Goal: Use online tool/utility: Use online tool/utility

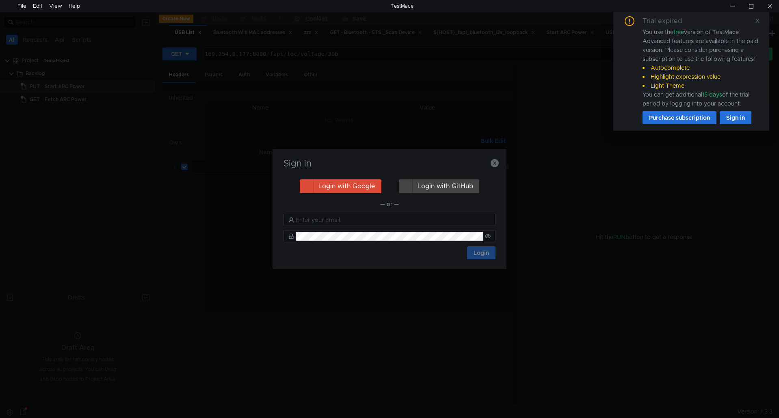
click at [496, 164] on div at bounding box center [425, 173] width 151 height 19
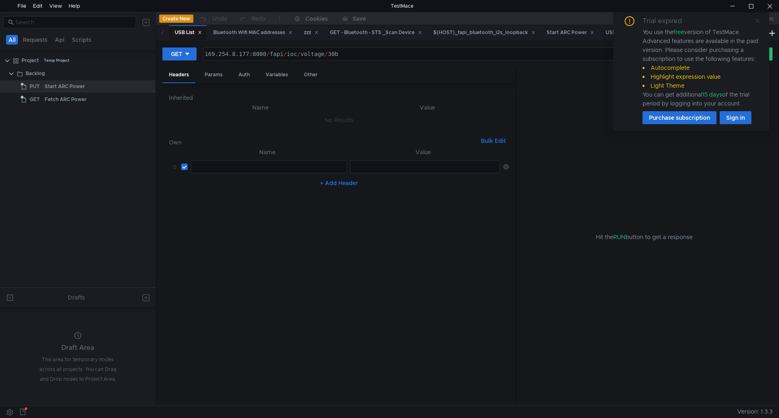
click at [759, 24] on span at bounding box center [757, 20] width 6 height 7
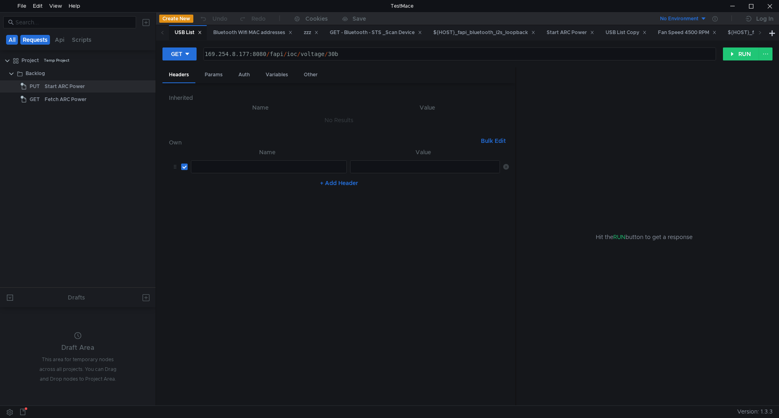
click at [41, 41] on button "Requests" at bounding box center [35, 40] width 30 height 10
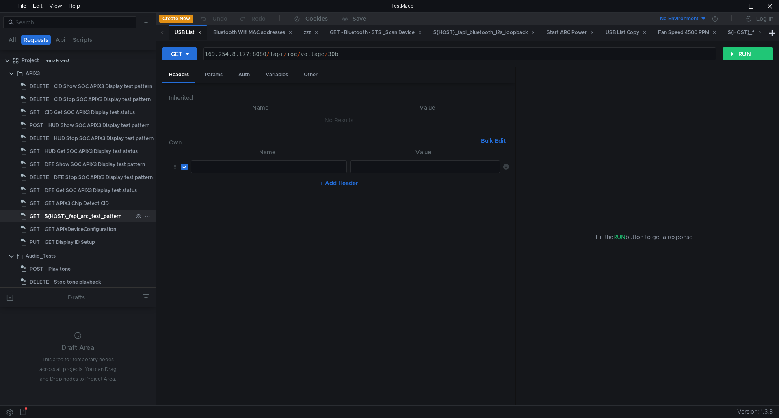
click at [82, 214] on div "${HOST}_fapi_arc_test_pattern" at bounding box center [83, 216] width 77 height 12
click at [192, 54] on button "GET" at bounding box center [179, 54] width 34 height 13
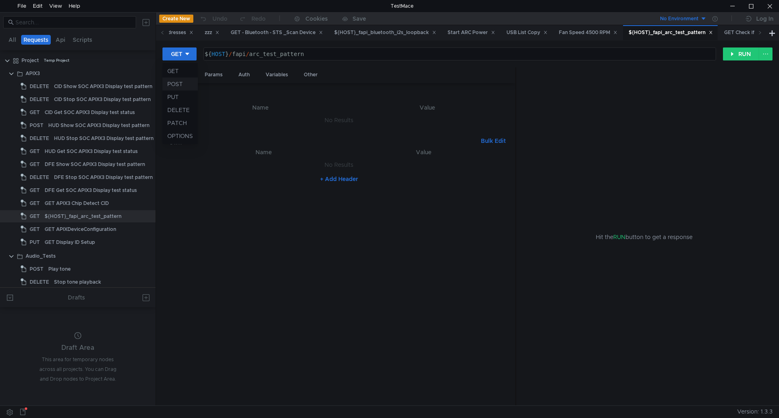
click at [179, 85] on li "POST" at bounding box center [179, 84] width 35 height 13
click at [736, 57] on button "RUN" at bounding box center [741, 54] width 36 height 13
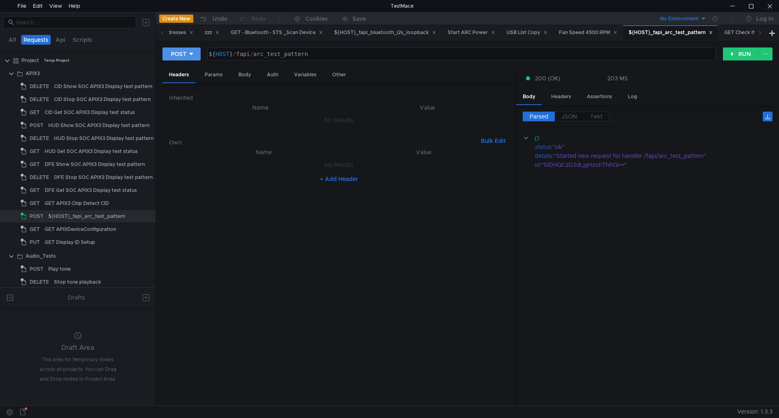
click at [192, 48] on button "POST" at bounding box center [181, 54] width 38 height 13
click at [181, 110] on li "DELETE" at bounding box center [181, 110] width 38 height 13
click at [739, 58] on button "RUN" at bounding box center [741, 54] width 36 height 13
click at [195, 53] on icon at bounding box center [198, 54] width 6 height 6
click at [188, 70] on li "GET" at bounding box center [184, 71] width 45 height 13
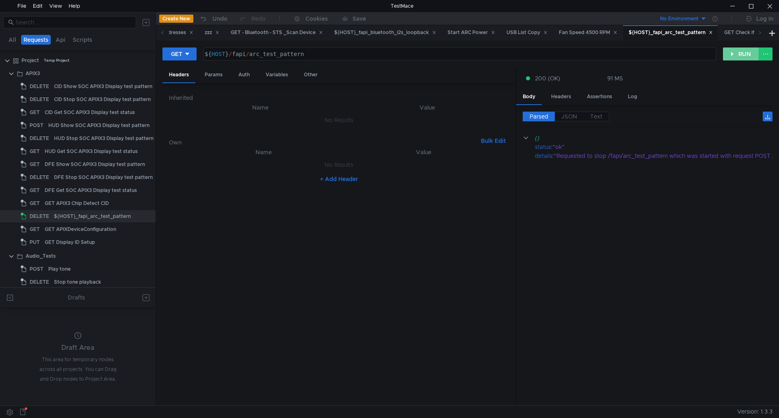
click at [736, 59] on button "RUN" at bounding box center [741, 54] width 36 height 13
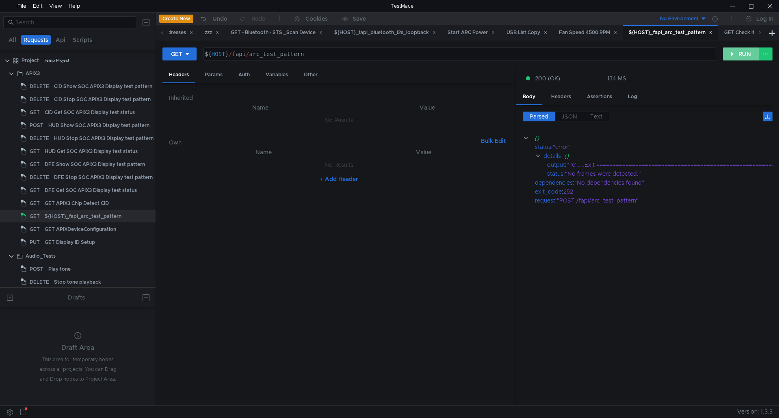
click at [743, 57] on button "RUN" at bounding box center [741, 54] width 36 height 13
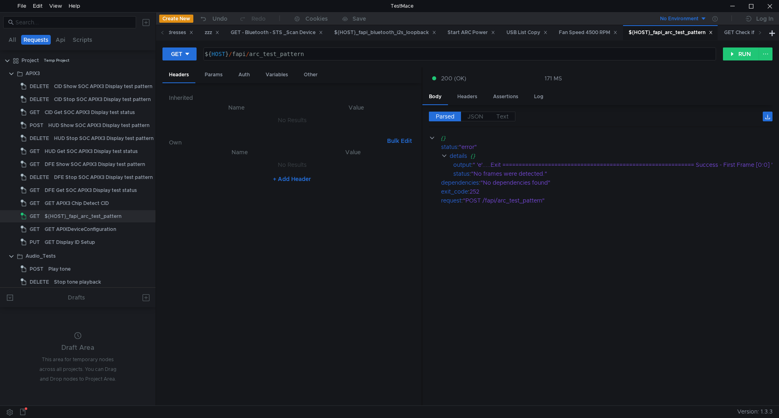
drag, startPoint x: 515, startPoint y: 242, endPoint x: 416, endPoint y: 242, distance: 98.7
click at [421, 242] on div at bounding box center [421, 236] width 1 height 339
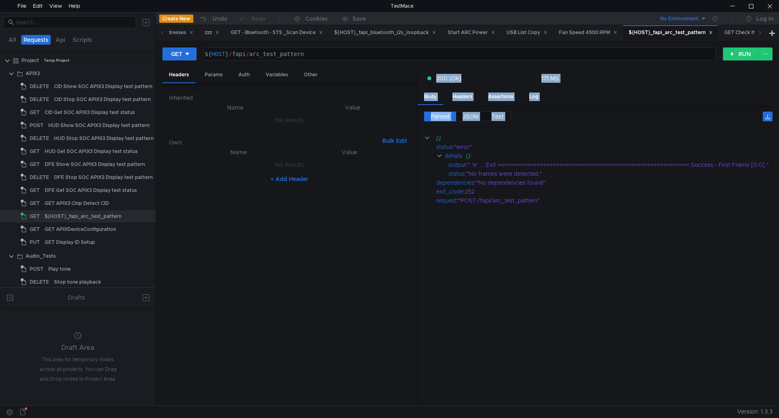
drag, startPoint x: 420, startPoint y: 242, endPoint x: 363, endPoint y: 247, distance: 57.1
click at [363, 247] on as-split "Headers Params Auth Variables Other Inherited Name Value No Results Own Bulk Ed…" at bounding box center [467, 236] width 610 height 339
click at [409, 247] on nz-table "Name Value No Results + Add Header" at bounding box center [289, 273] width 241 height 252
click at [515, 244] on cdk-virtual-scroll-viewport "{} status : "error" details {} output : " 'e'.....Exit ========================…" at bounding box center [598, 267] width 348 height 266
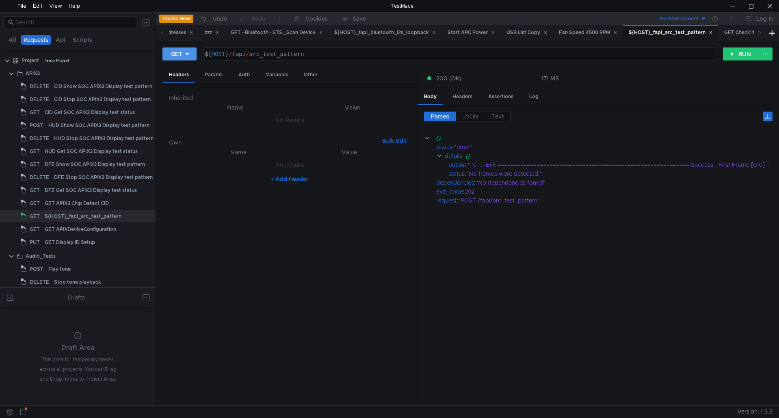
click at [175, 57] on div "GET" at bounding box center [176, 54] width 11 height 9
click at [179, 83] on li "POST" at bounding box center [179, 84] width 35 height 13
click at [741, 52] on button "RUN" at bounding box center [741, 54] width 36 height 13
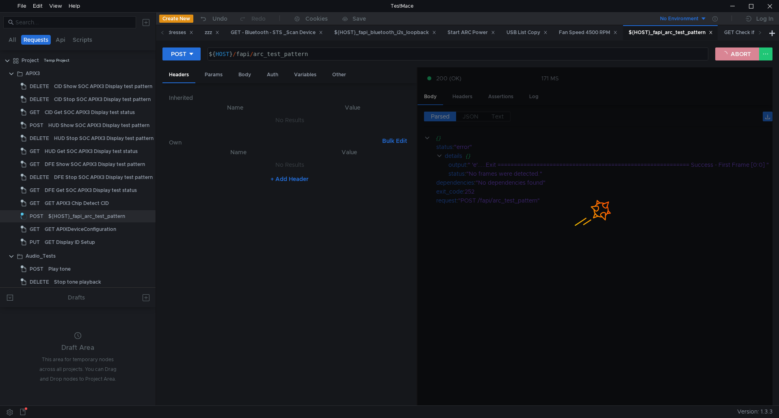
click at [741, 55] on button "ABORT" at bounding box center [737, 54] width 44 height 13
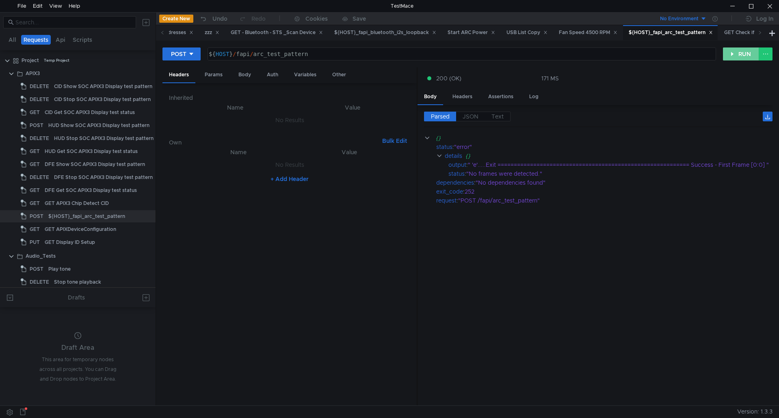
click at [741, 55] on button "RUN" at bounding box center [741, 54] width 36 height 13
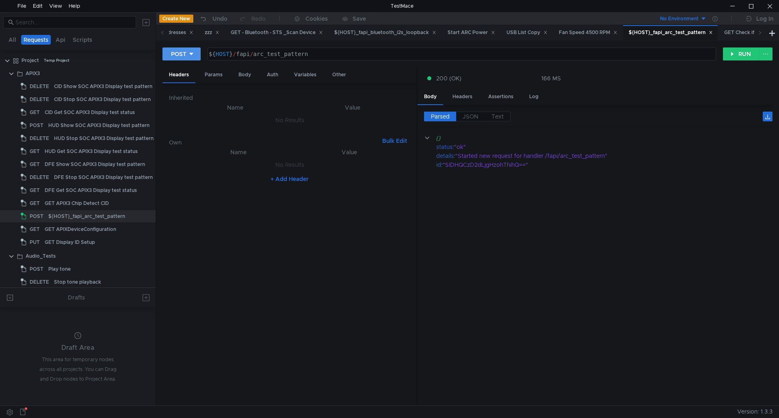
click at [180, 52] on div "POST" at bounding box center [178, 54] width 15 height 9
click at [179, 108] on li "DELETE" at bounding box center [181, 110] width 38 height 13
click at [744, 56] on button "RUN" at bounding box center [741, 54] width 36 height 13
click at [176, 52] on div "DELETE" at bounding box center [182, 54] width 22 height 9
click at [188, 72] on li "GET" at bounding box center [184, 71] width 45 height 13
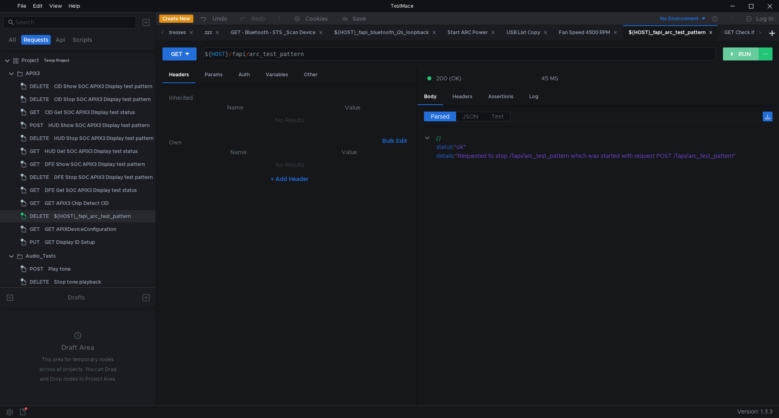
click at [738, 54] on button "RUN" at bounding box center [741, 54] width 36 height 13
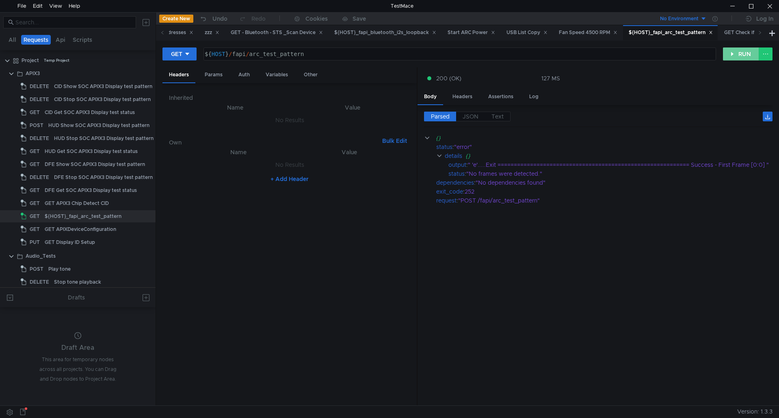
click at [738, 54] on button "RUN" at bounding box center [741, 54] width 36 height 13
click at [201, 57] on div "GET ${ HOST } / fapi / arc_test_pattern ההההההההההההההההההההההההההההההההההההההה…" at bounding box center [442, 54] width 560 height 14
click at [189, 55] on icon at bounding box center [187, 54] width 6 height 6
click at [181, 89] on li "POST" at bounding box center [179, 84] width 35 height 13
click at [760, 49] on button at bounding box center [765, 54] width 14 height 13
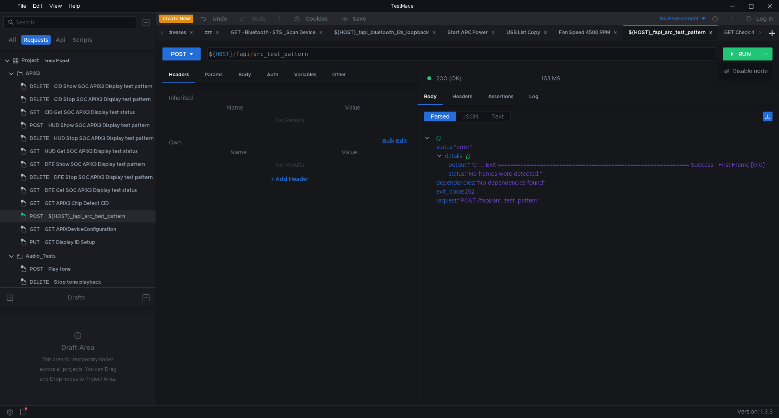
click at [732, 53] on div at bounding box center [389, 209] width 779 height 418
click at [741, 53] on button "RUN" at bounding box center [741, 54] width 36 height 13
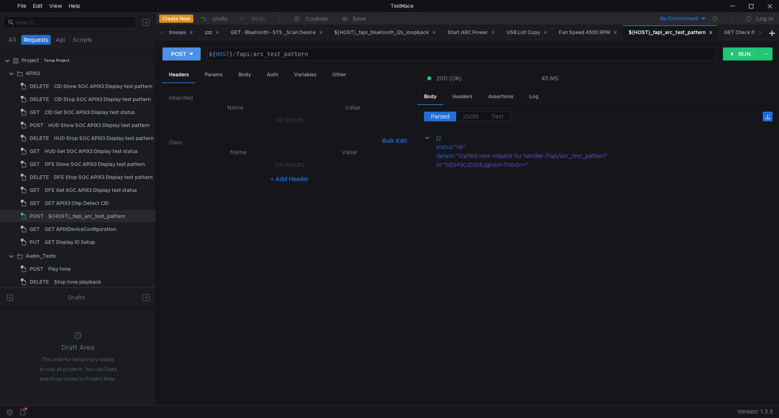
click at [191, 53] on icon at bounding box center [192, 54] width 4 height 2
click at [176, 110] on li "DELETE" at bounding box center [181, 110] width 38 height 13
click at [741, 55] on button "RUN" at bounding box center [741, 54] width 36 height 13
click at [185, 55] on div "DELETE" at bounding box center [182, 54] width 22 height 9
click at [187, 71] on li "GET" at bounding box center [184, 71] width 45 height 13
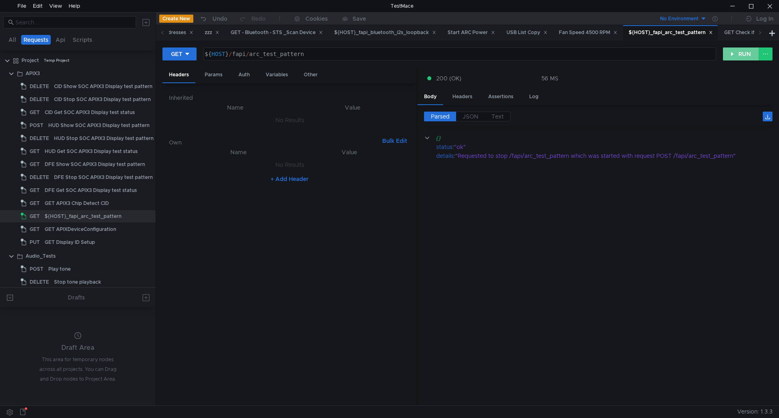
click at [744, 54] on button "RUN" at bounding box center [741, 54] width 36 height 13
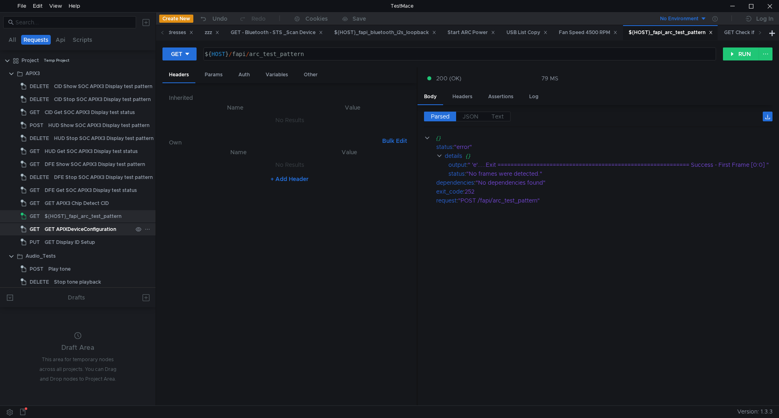
click at [89, 228] on div "GET APIXDeviceConfiguration" at bounding box center [80, 229] width 71 height 12
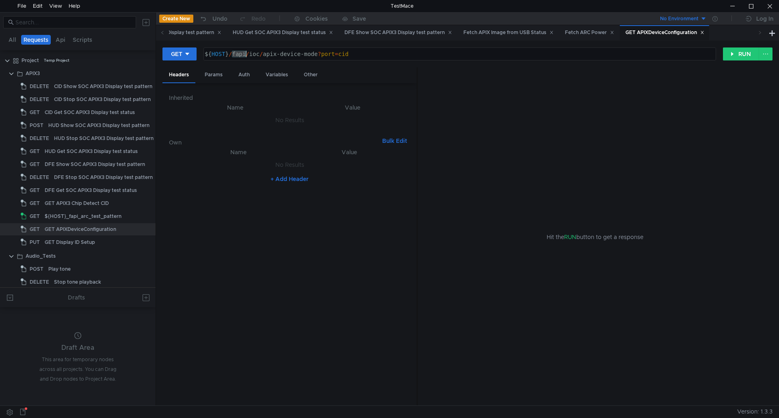
drag, startPoint x: 233, startPoint y: 55, endPoint x: 416, endPoint y: 58, distance: 183.1
click at [416, 58] on div "${ HOST } / fapi / ioc / apix-device-mode ? port = cid" at bounding box center [459, 60] width 512 height 19
paste textarea "voltage/arc"
type textarea "${HOST}/fapi/ioc/voltage/arc"
click at [77, 218] on div "${HOST}_fapi_arc_test_pattern" at bounding box center [83, 216] width 77 height 12
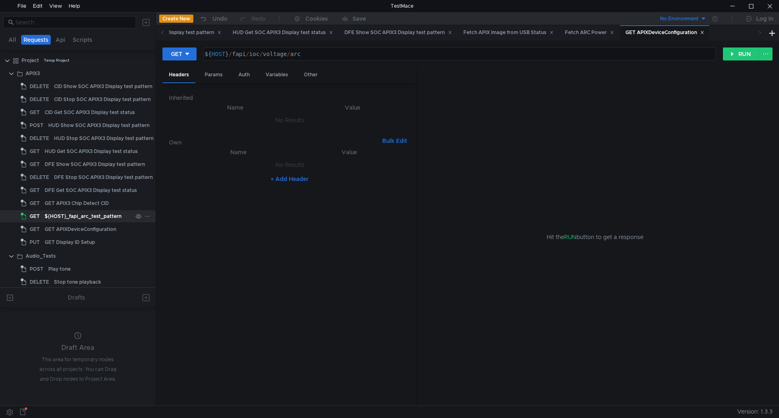
click at [77, 218] on div "${HOST}_fapi_arc_test_pattern" at bounding box center [83, 216] width 77 height 12
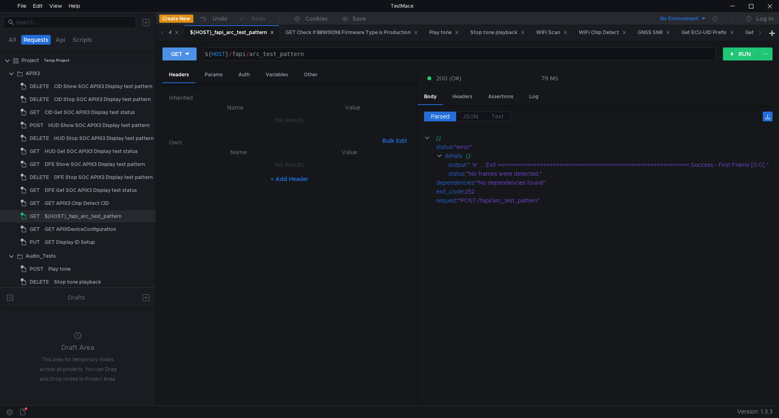
click at [190, 52] on icon at bounding box center [187, 54] width 6 height 6
click at [184, 79] on li "POST" at bounding box center [179, 84] width 35 height 13
click at [735, 56] on button "RUN" at bounding box center [741, 54] width 36 height 13
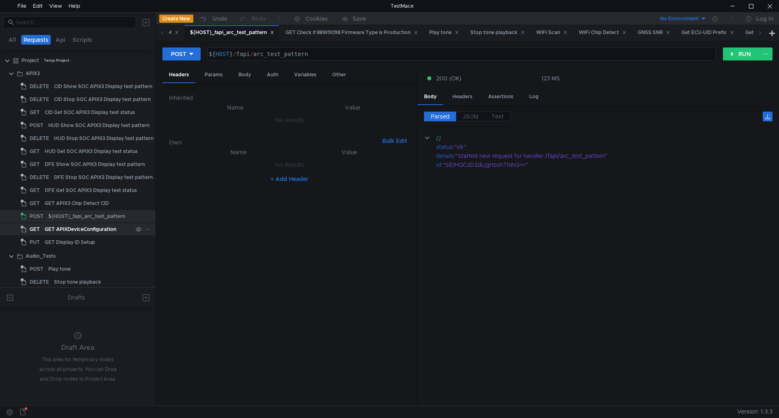
click at [93, 230] on div "GET APIXDeviceConfiguration" at bounding box center [80, 229] width 71 height 12
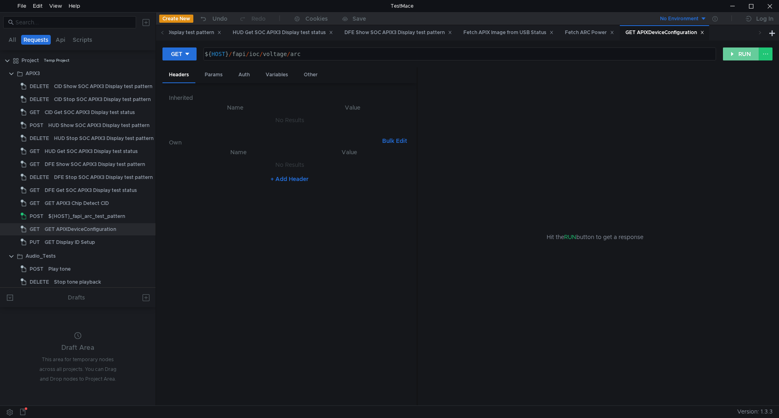
click at [739, 58] on button "RUN" at bounding box center [741, 54] width 36 height 13
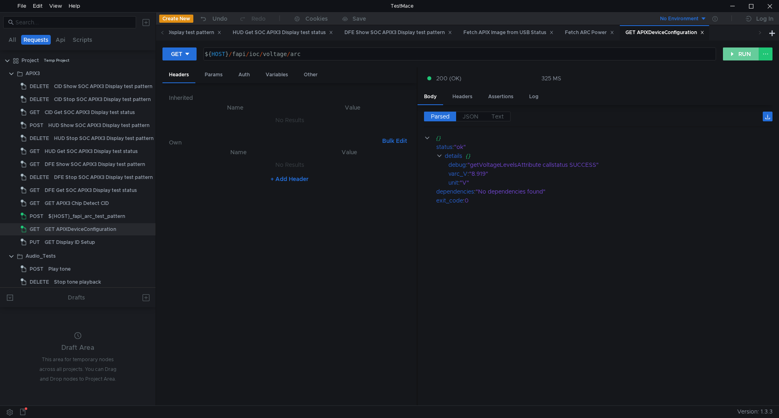
click at [740, 58] on button "RUN" at bounding box center [741, 54] width 36 height 13
click at [190, 57] on icon at bounding box center [187, 54] width 6 height 6
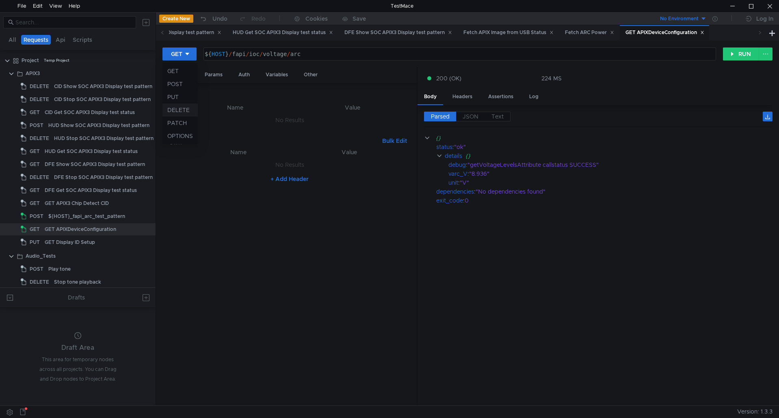
click at [184, 105] on li "DELETE" at bounding box center [179, 110] width 35 height 13
click at [728, 49] on button "RUN" at bounding box center [741, 54] width 36 height 13
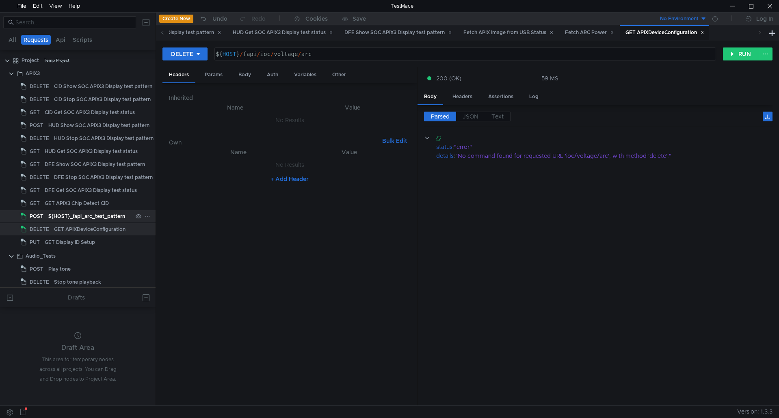
click at [95, 219] on div "${HOST}_fapi_arc_test_pattern" at bounding box center [86, 216] width 77 height 12
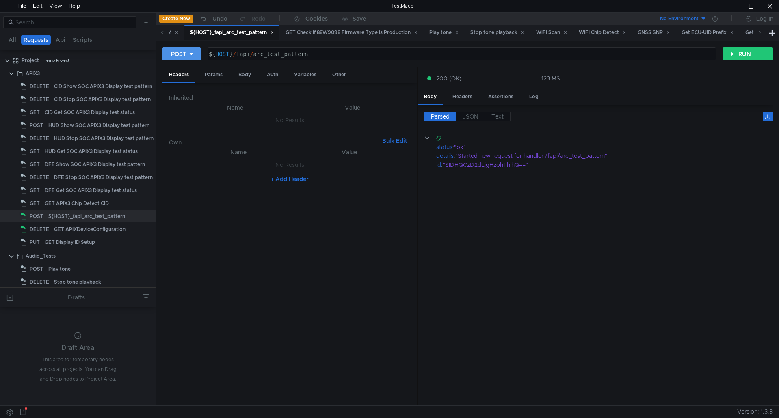
click at [173, 58] on div "POST" at bounding box center [178, 54] width 15 height 9
click at [184, 111] on li "DELETE" at bounding box center [181, 110] width 38 height 13
click at [742, 56] on button "RUN" at bounding box center [741, 54] width 36 height 13
click at [191, 51] on div "DELETE" at bounding box center [182, 54] width 22 height 9
click at [178, 71] on li "GET" at bounding box center [184, 71] width 45 height 13
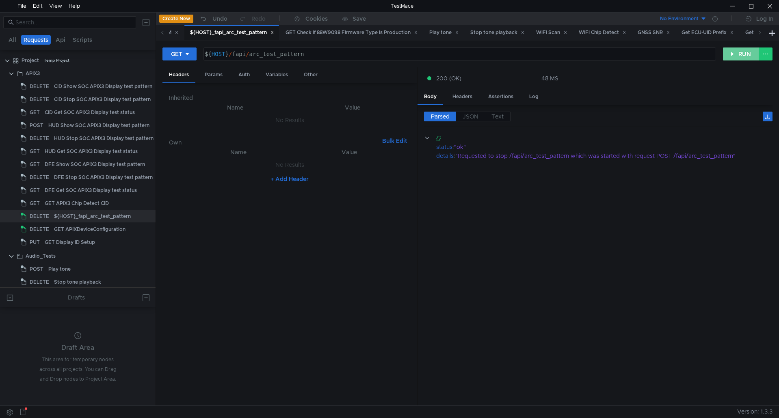
click at [737, 48] on button "RUN" at bounding box center [741, 54] width 36 height 13
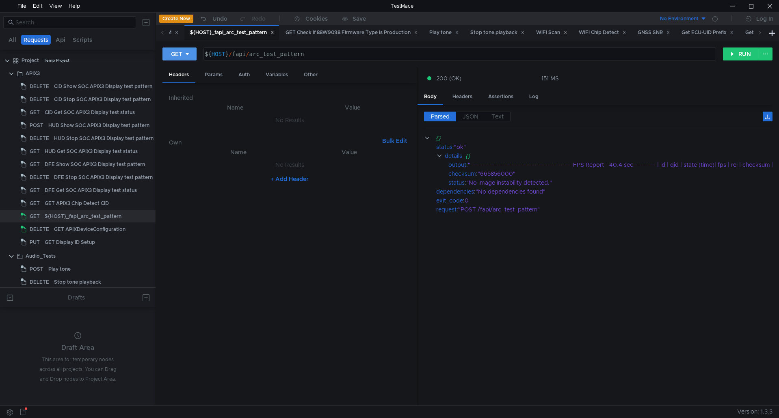
click at [183, 58] on button "GET" at bounding box center [179, 54] width 34 height 13
click at [184, 84] on li "POST" at bounding box center [179, 84] width 35 height 13
click at [734, 52] on button "RUN" at bounding box center [741, 54] width 36 height 13
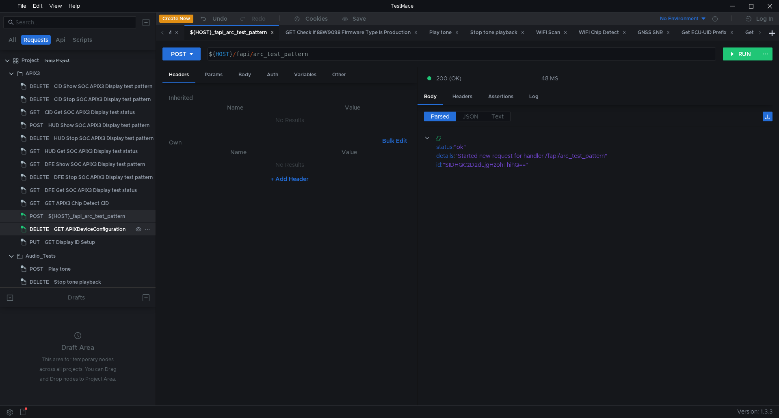
click at [95, 233] on div "GET APIXDeviceConfiguration" at bounding box center [89, 229] width 71 height 12
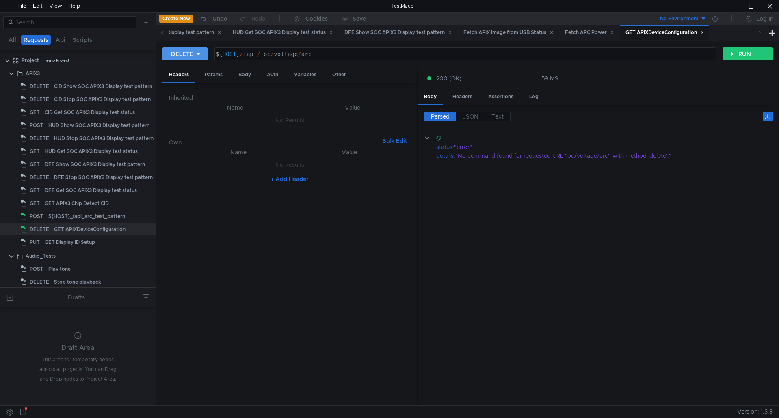
click at [186, 56] on div "DELETE" at bounding box center [182, 54] width 22 height 9
click at [186, 73] on li "GET" at bounding box center [184, 71] width 45 height 13
click at [733, 56] on button "RUN" at bounding box center [741, 54] width 36 height 13
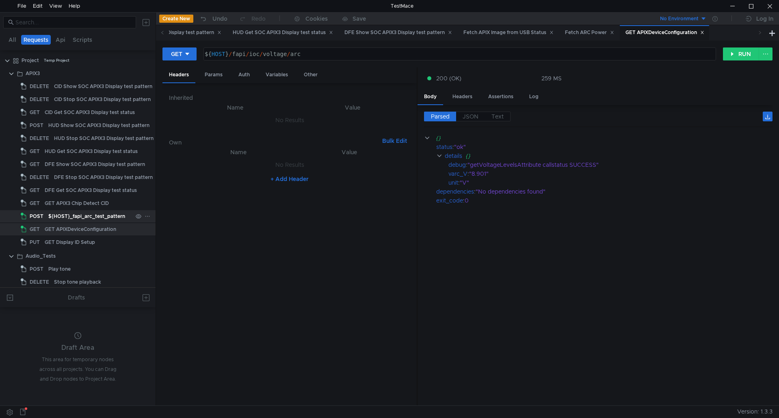
click at [88, 219] on div "${HOST}_fapi_arc_test_pattern" at bounding box center [86, 216] width 77 height 12
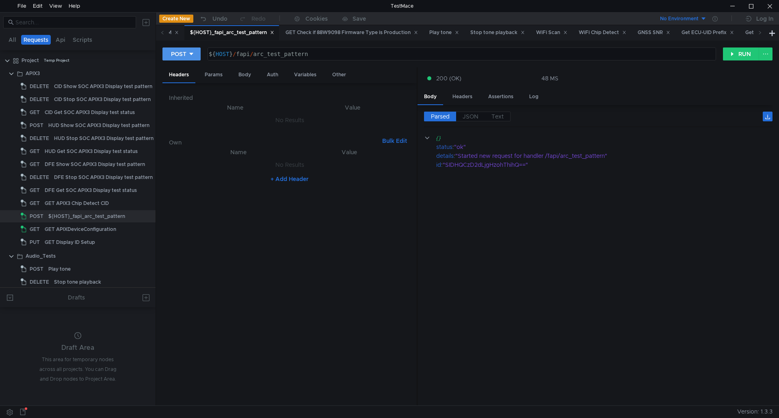
click at [190, 58] on div at bounding box center [191, 54] width 6 height 9
click at [181, 109] on li "DELETE" at bounding box center [181, 110] width 38 height 13
click at [741, 61] on div "DELETE ${ HOST } / fapi / arc_test_pattern הההההההההההההההההההההההההההההההההההה…" at bounding box center [467, 57] width 610 height 20
click at [740, 56] on button "RUN" at bounding box center [741, 54] width 36 height 13
click at [196, 51] on icon at bounding box center [198, 54] width 6 height 6
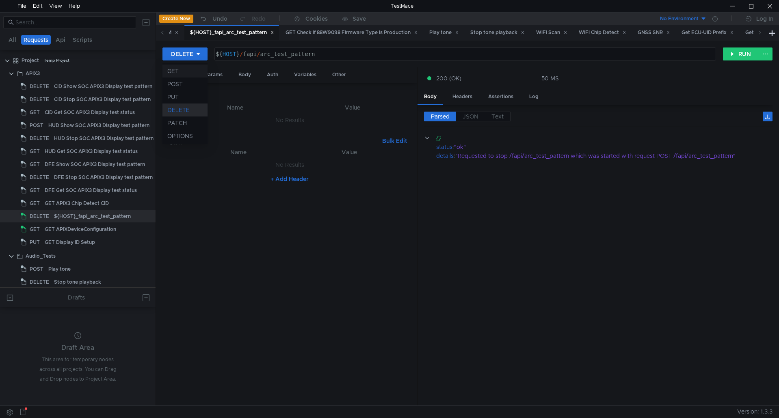
click at [179, 75] on li "GET" at bounding box center [184, 71] width 45 height 13
click at [748, 50] on button "RUN" at bounding box center [741, 54] width 36 height 13
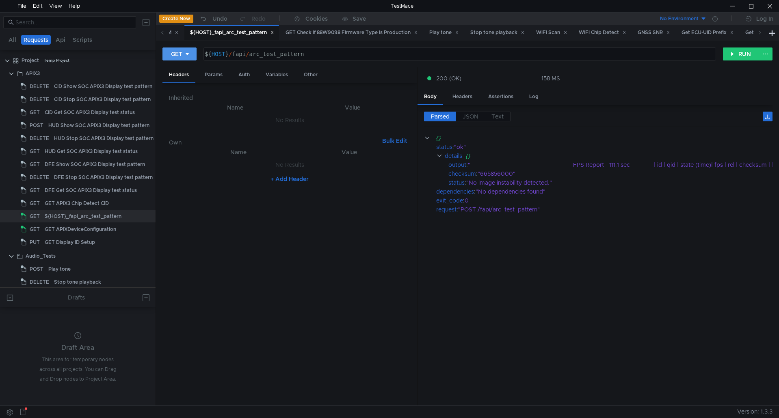
click at [182, 54] on div "GET" at bounding box center [176, 54] width 11 height 9
click at [404, 159] on div at bounding box center [389, 209] width 779 height 418
click at [191, 52] on button "GET" at bounding box center [179, 54] width 34 height 13
click at [183, 84] on li "POST" at bounding box center [179, 84] width 35 height 13
click at [736, 57] on button "RUN" at bounding box center [741, 54] width 36 height 13
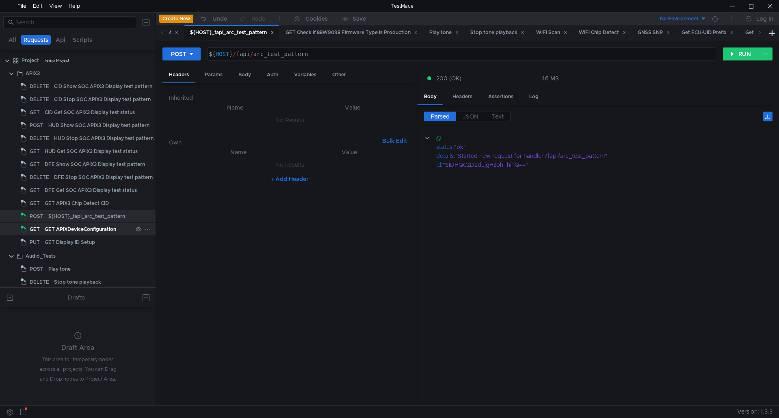
click at [96, 227] on div "GET APIXDeviceConfiguration" at bounding box center [80, 229] width 71 height 12
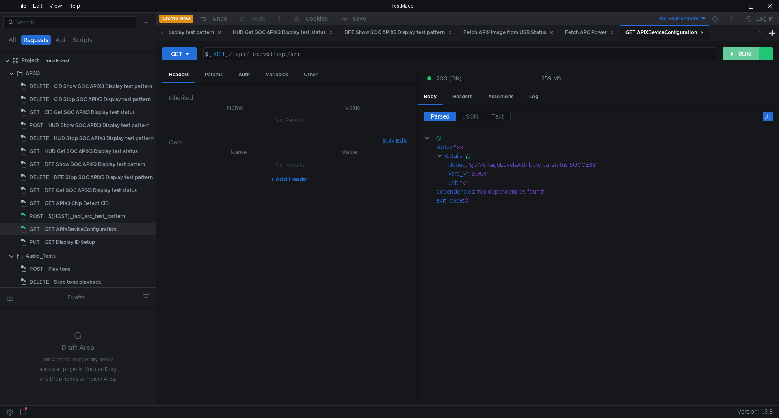
click at [741, 56] on button "RUN" at bounding box center [741, 54] width 36 height 13
click at [186, 54] on icon at bounding box center [188, 54] width 4 height 2
click at [84, 214] on div at bounding box center [389, 209] width 779 height 418
click at [84, 214] on div "${HOST}_fapi_arc_test_pattern" at bounding box center [86, 216] width 77 height 12
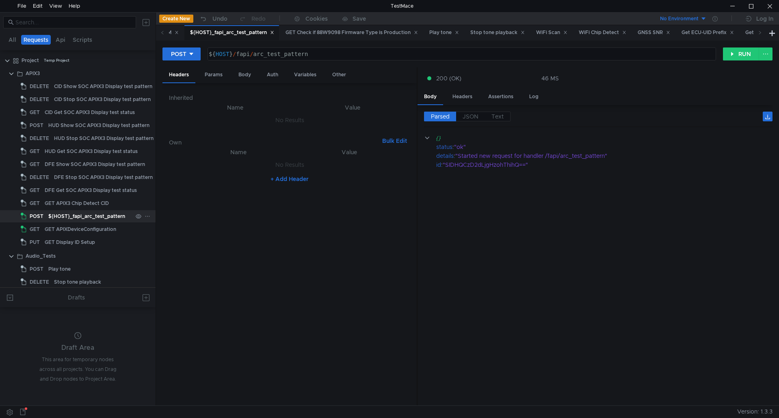
click at [84, 214] on div "${HOST}_fapi_arc_test_pattern" at bounding box center [86, 216] width 77 height 12
click at [186, 52] on div "POST" at bounding box center [178, 54] width 15 height 9
click at [187, 110] on li "DELETE" at bounding box center [181, 110] width 38 height 13
click at [742, 57] on button "RUN" at bounding box center [741, 54] width 36 height 13
click at [200, 57] on icon at bounding box center [198, 54] width 6 height 6
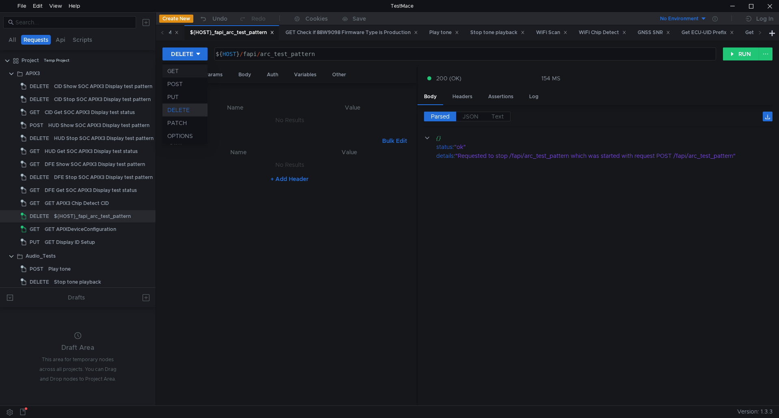
click at [186, 73] on li "GET" at bounding box center [184, 71] width 45 height 13
click at [750, 55] on button "RUN" at bounding box center [741, 54] width 36 height 13
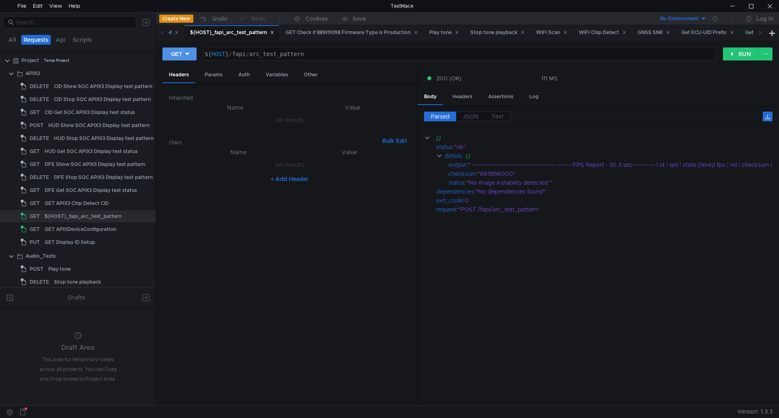
click at [183, 60] on div "GET ${ HOST } / fapi / arc_test_pattern ההההההההההההההההההההההההההההההההההההההה…" at bounding box center [442, 54] width 560 height 14
click at [187, 56] on icon at bounding box center [187, 54] width 6 height 6
click at [183, 85] on li "POST" at bounding box center [179, 84] width 35 height 13
click at [726, 56] on button "RUN" at bounding box center [741, 54] width 36 height 13
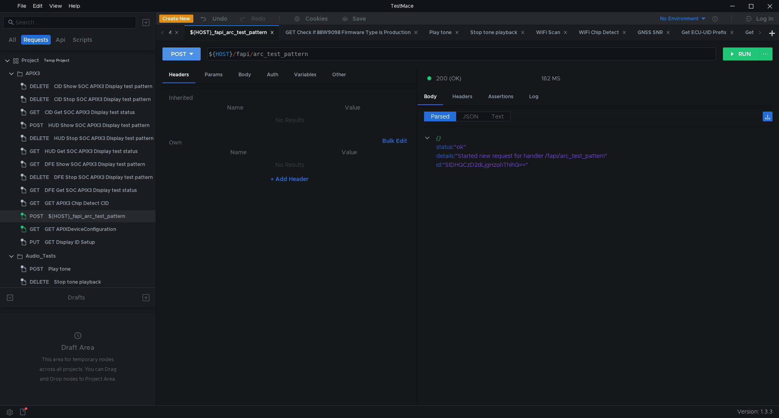
click at [197, 58] on button "POST" at bounding box center [181, 54] width 38 height 13
click at [185, 114] on li "DELETE" at bounding box center [181, 110] width 38 height 13
click at [94, 233] on div "GET APIXDeviceConfiguration" at bounding box center [80, 229] width 71 height 12
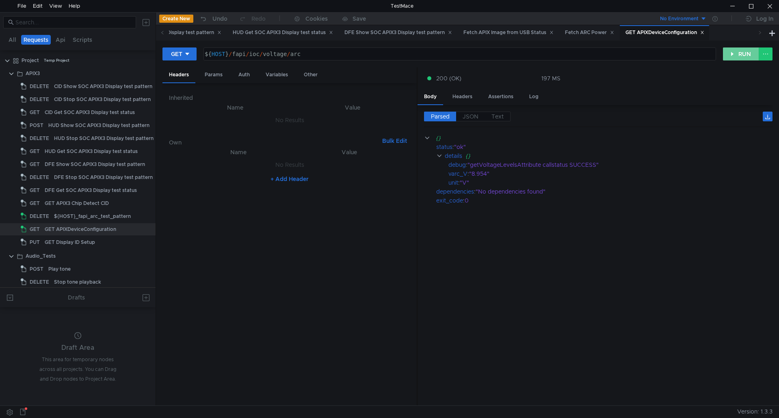
click at [730, 53] on button "RUN" at bounding box center [741, 54] width 36 height 13
click at [60, 211] on div "${HOST}_fapi_arc_test_pattern" at bounding box center [92, 216] width 77 height 12
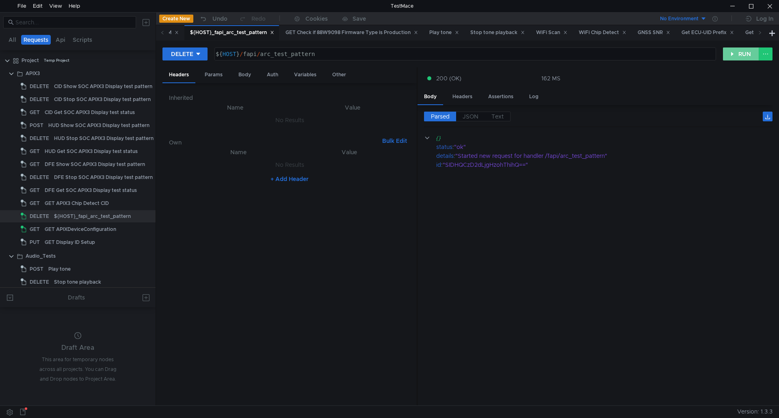
click at [739, 52] on button "RUN" at bounding box center [741, 54] width 36 height 13
click at [164, 66] on div "DELETE ${ HOST } / fapi / arc_test_pattern הההההההההההההההההההההההההההההההההההה…" at bounding box center [467, 57] width 610 height 20
click at [181, 55] on div "DELETE" at bounding box center [182, 54] width 22 height 9
click at [187, 72] on li "GET" at bounding box center [184, 71] width 45 height 13
click at [743, 58] on button "RUN" at bounding box center [741, 54] width 36 height 13
